Goal: Task Accomplishment & Management: Use online tool/utility

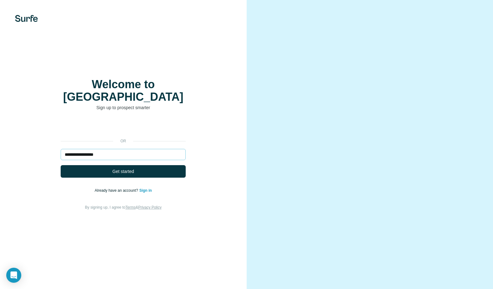
type input "**********"
click at [61, 165] on button "Get started" at bounding box center [123, 171] width 125 height 12
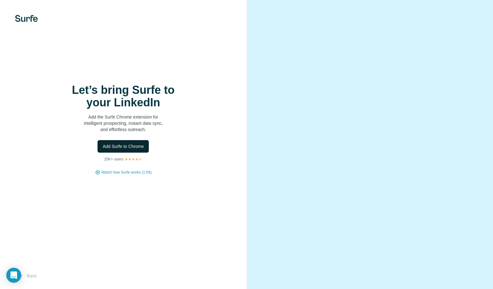
click at [122, 145] on span "Add Surfe to Chrome" at bounding box center [122, 146] width 41 height 6
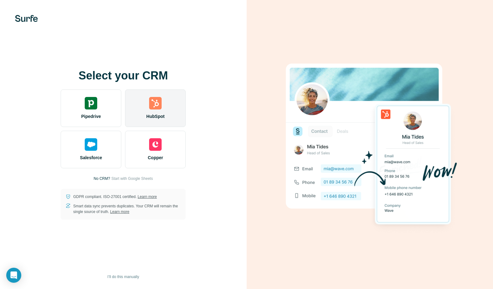
click at [167, 104] on div "HubSpot" at bounding box center [155, 107] width 61 height 37
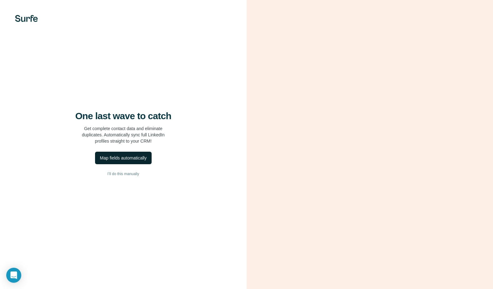
click at [113, 161] on div "Map fields automatically" at bounding box center [123, 158] width 47 height 6
click at [120, 159] on div "Map fields automatically" at bounding box center [123, 158] width 47 height 6
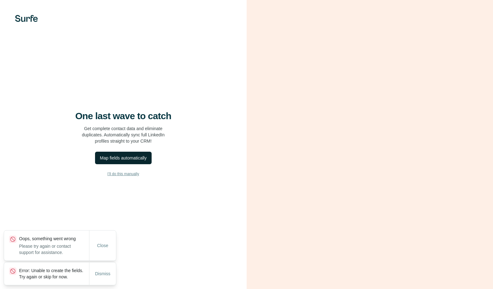
click at [121, 175] on span "I’ll do this manually" at bounding box center [123, 174] width 32 height 6
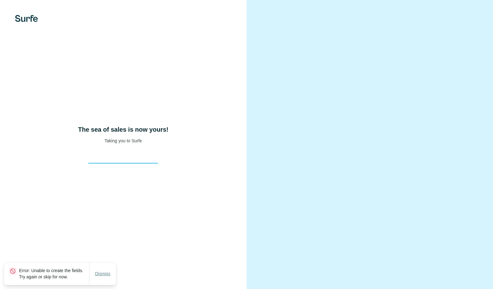
click at [102, 272] on span "Dismiss" at bounding box center [102, 273] width 15 height 6
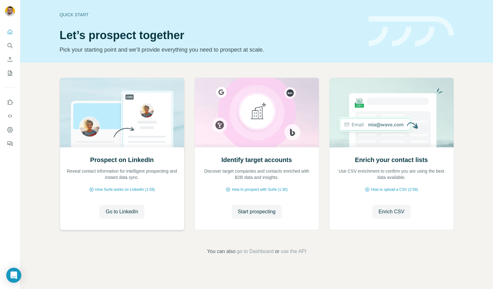
click at [120, 162] on h2 "Prospect on LinkedIn" at bounding box center [121, 159] width 63 height 9
click at [120, 207] on button "Go to LinkedIn" at bounding box center [121, 212] width 45 height 14
